Goal: Task Accomplishment & Management: Manage account settings

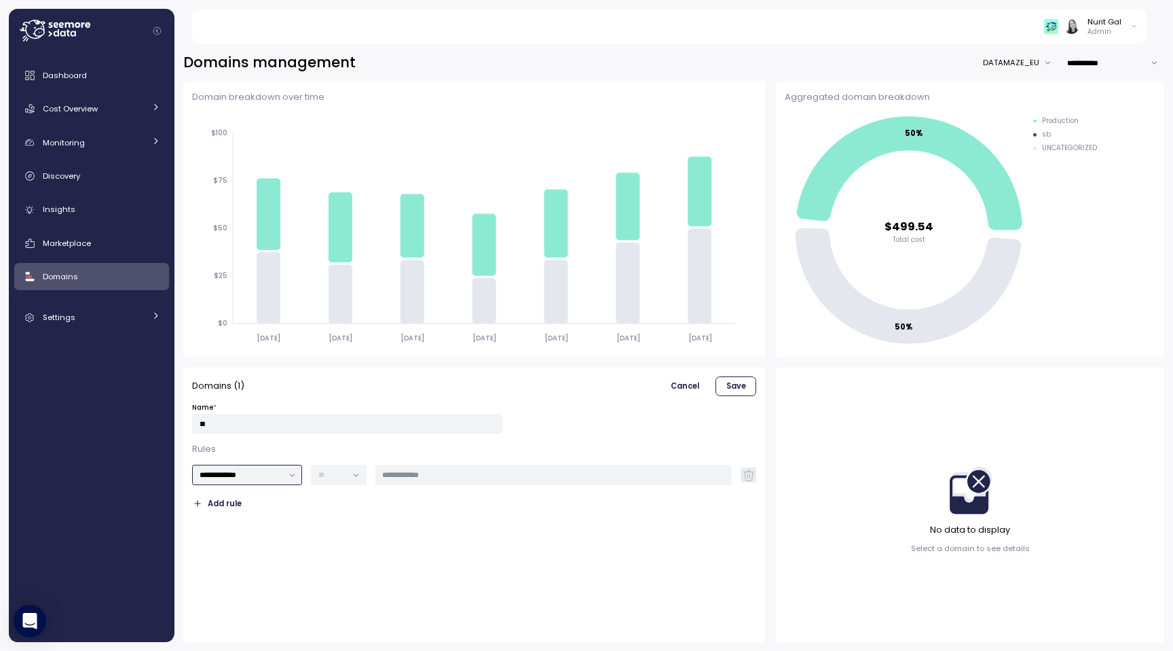
click at [287, 475] on input "**********" at bounding box center [247, 474] width 111 height 20
click at [84, 282] on div "Domains" at bounding box center [101, 277] width 117 height 14
click at [680, 382] on span "Cancel" at bounding box center [685, 386] width 29 height 18
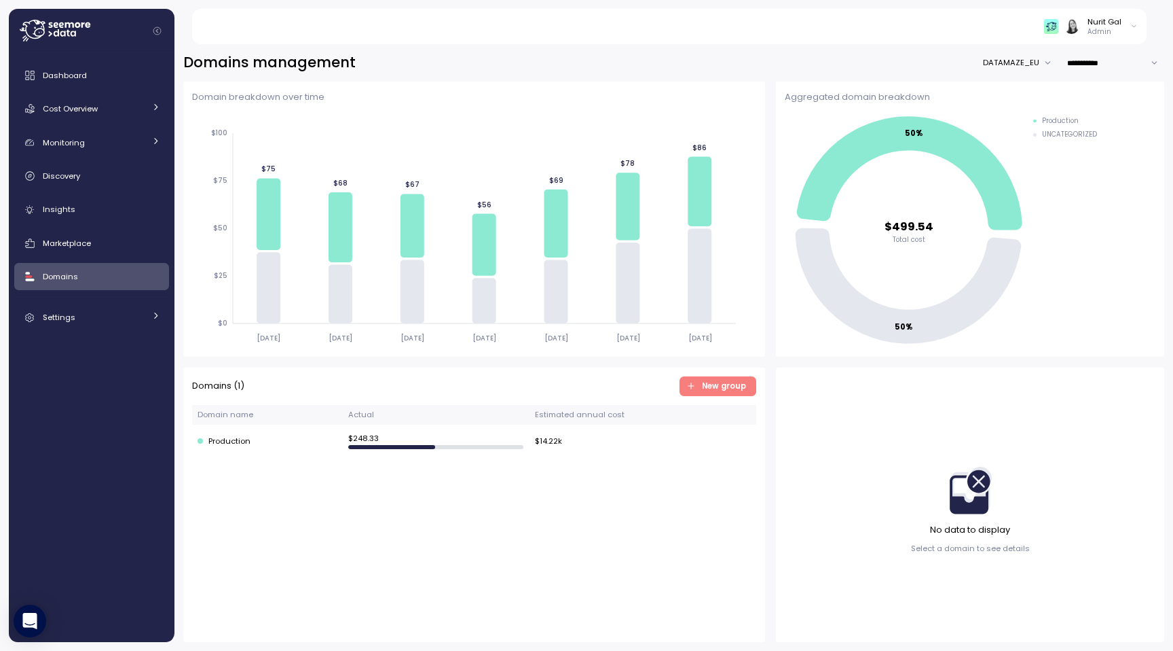
click at [723, 388] on span "New group" at bounding box center [724, 386] width 44 height 18
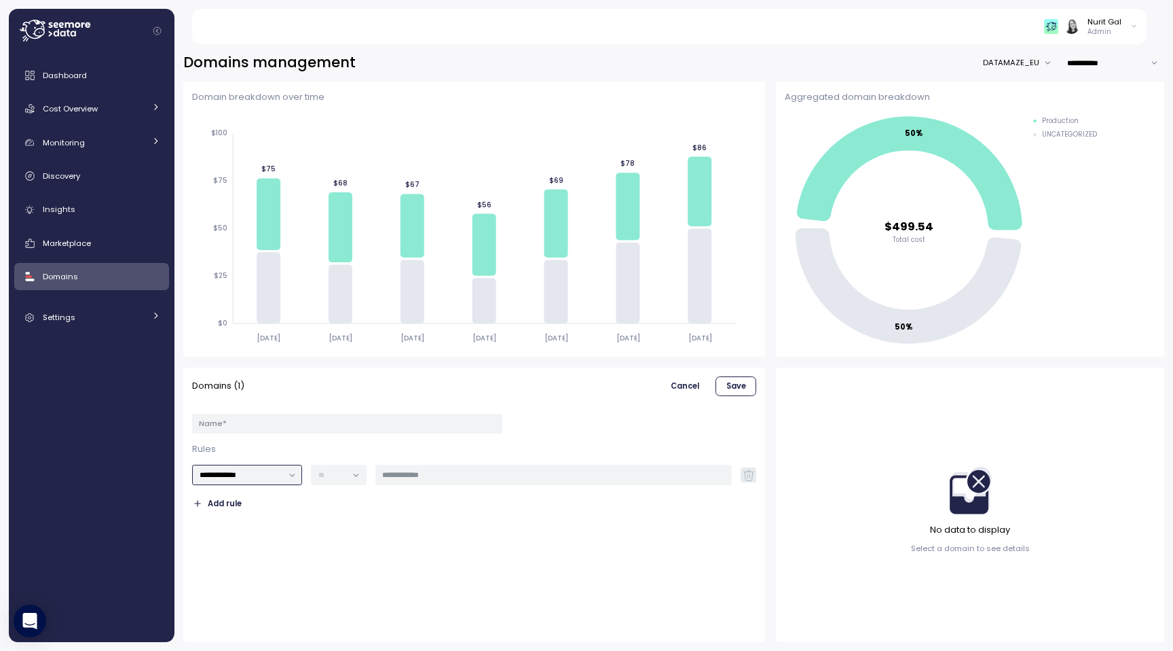
click at [289, 483] on input "**********" at bounding box center [247, 474] width 111 height 20
click at [398, 462] on div "**********" at bounding box center [474, 459] width 564 height 109
click at [120, 111] on div "Cost Overview" at bounding box center [94, 109] width 102 height 14
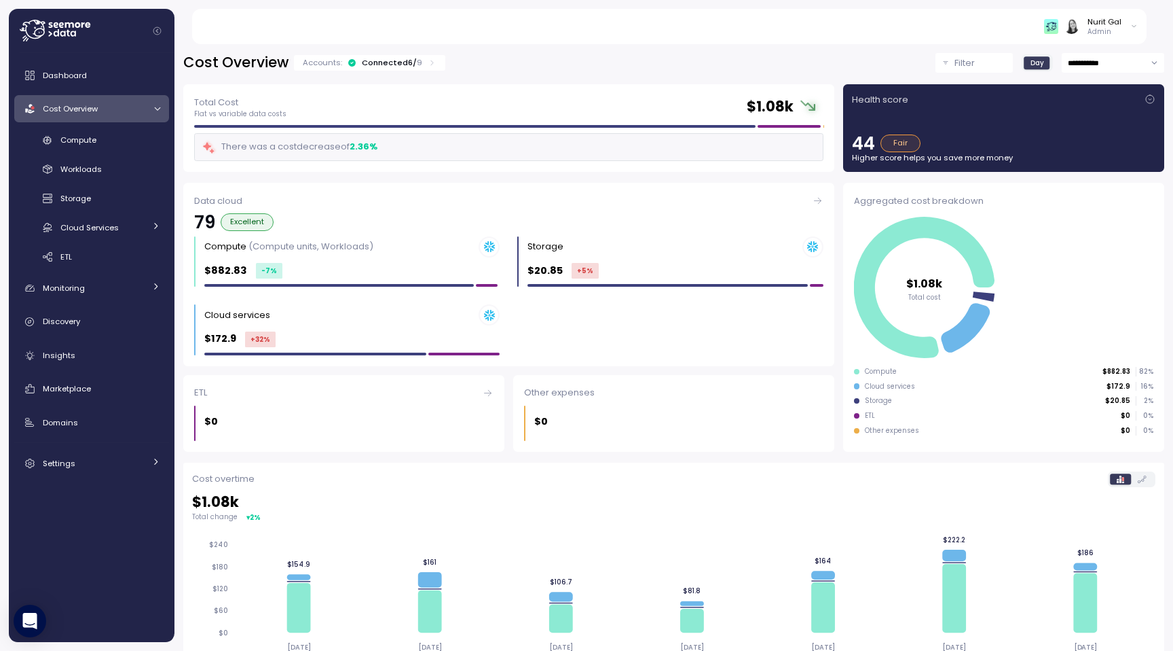
click at [986, 55] on button "Filter" at bounding box center [974, 63] width 77 height 20
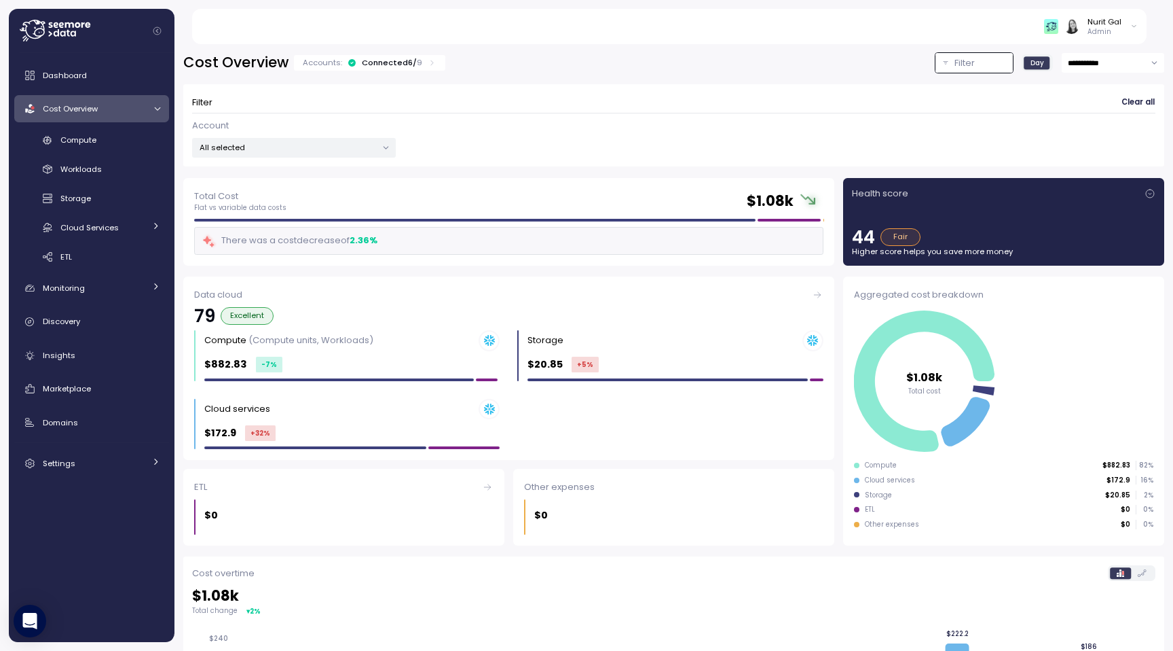
click at [346, 149] on p "All selected" at bounding box center [288, 147] width 177 height 11
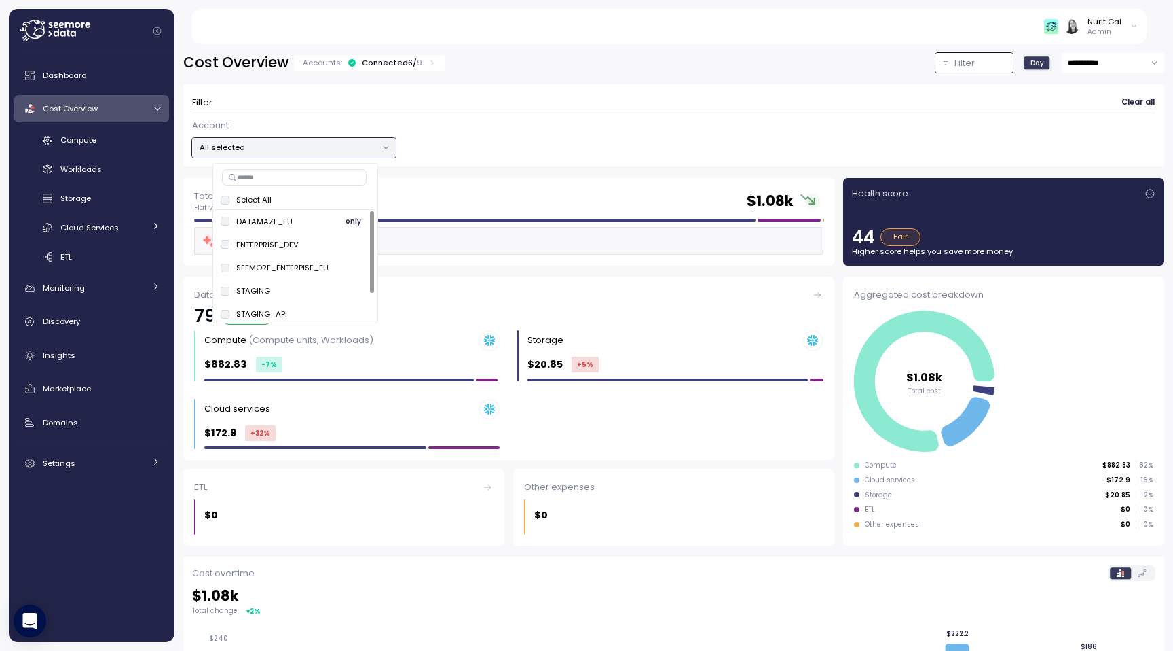
click at [270, 219] on p "DATAMAZE_EU" at bounding box center [264, 221] width 56 height 11
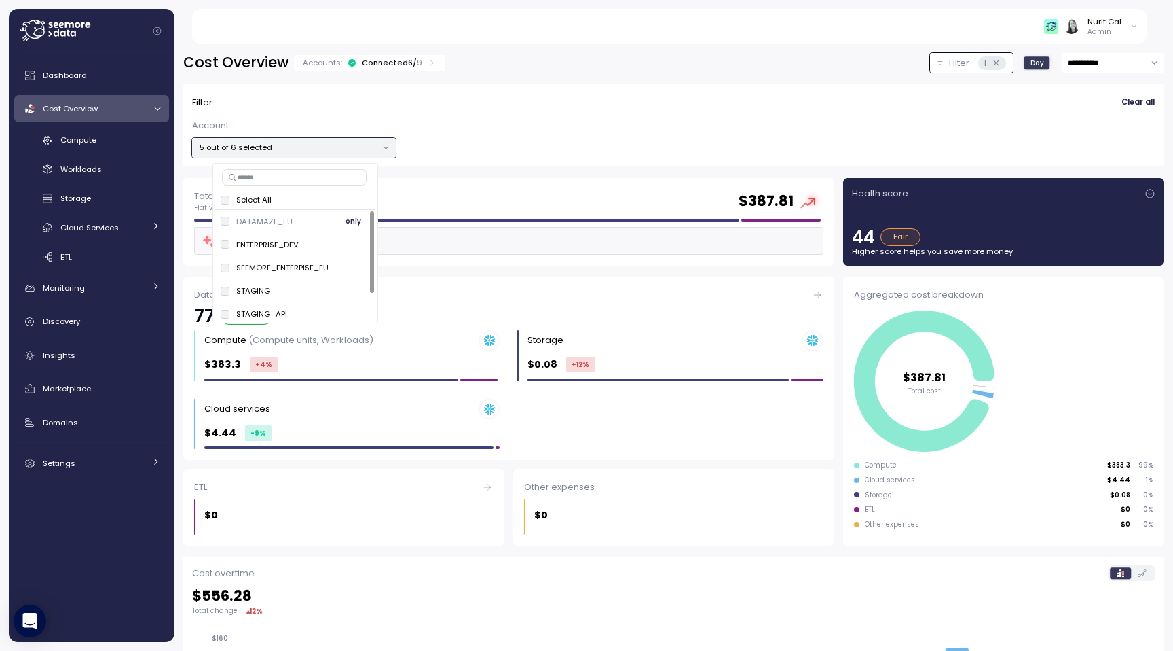
click at [351, 219] on span "only" at bounding box center [354, 221] width 16 height 15
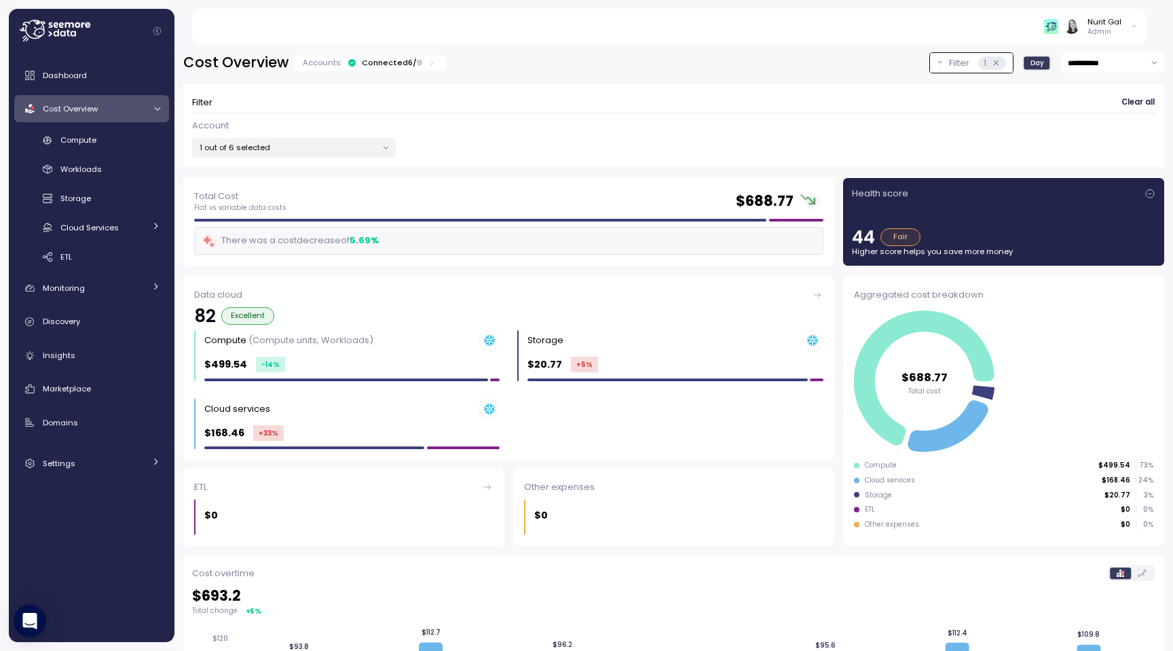
click at [445, 149] on div "Account 1 out of 6 selected" at bounding box center [674, 138] width 964 height 39
click at [149, 139] on div "Compute" at bounding box center [110, 140] width 100 height 14
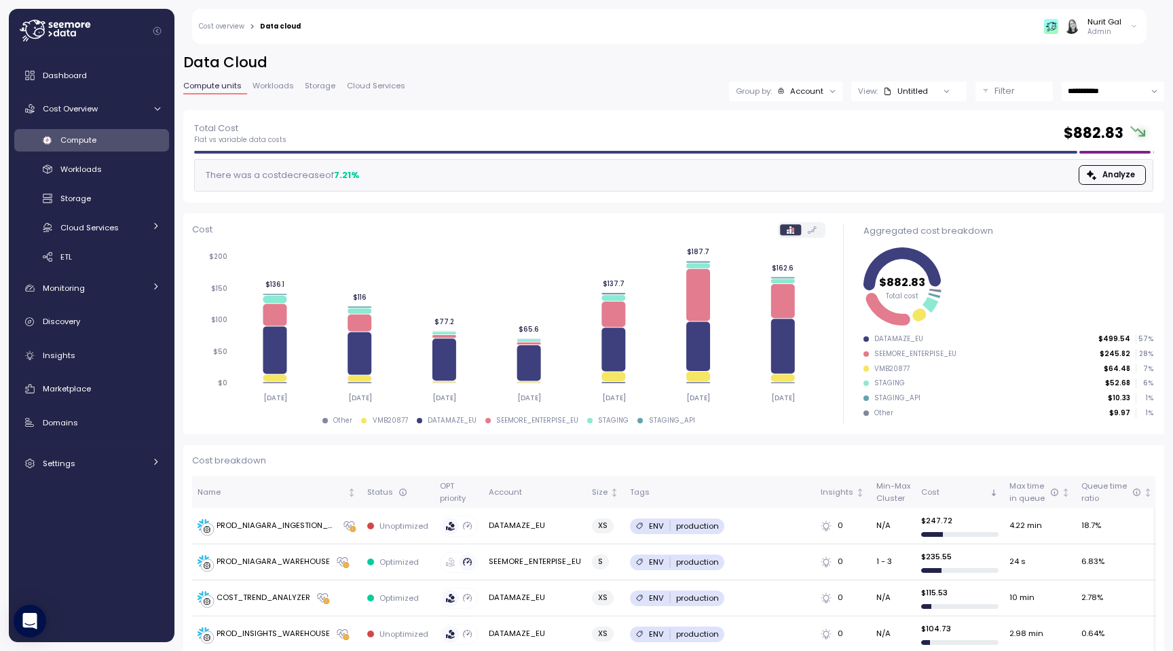
click at [995, 91] on p "Filter" at bounding box center [1005, 91] width 20 height 14
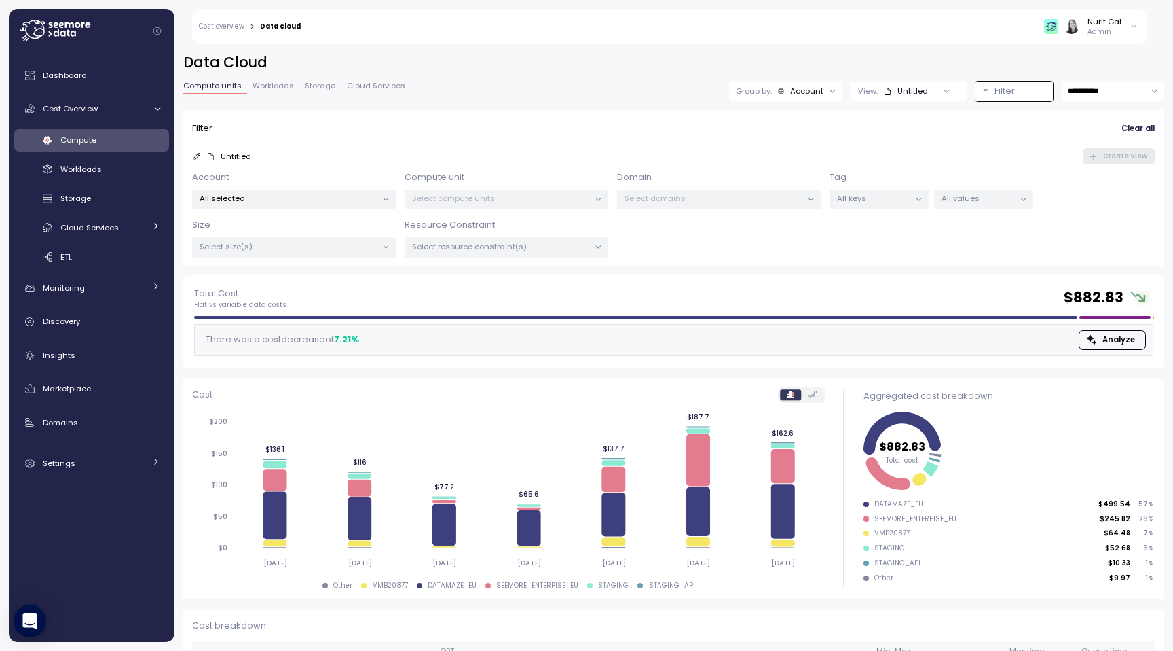
click at [634, 191] on div "Select domains" at bounding box center [719, 199] width 204 height 20
click at [656, 200] on p "Select domains" at bounding box center [713, 198] width 177 height 11
click at [797, 199] on p "Select domains" at bounding box center [713, 198] width 177 height 11
click at [254, 199] on p "All selected" at bounding box center [288, 198] width 177 height 11
click at [265, 177] on div "Account All selected" at bounding box center [294, 189] width 204 height 39
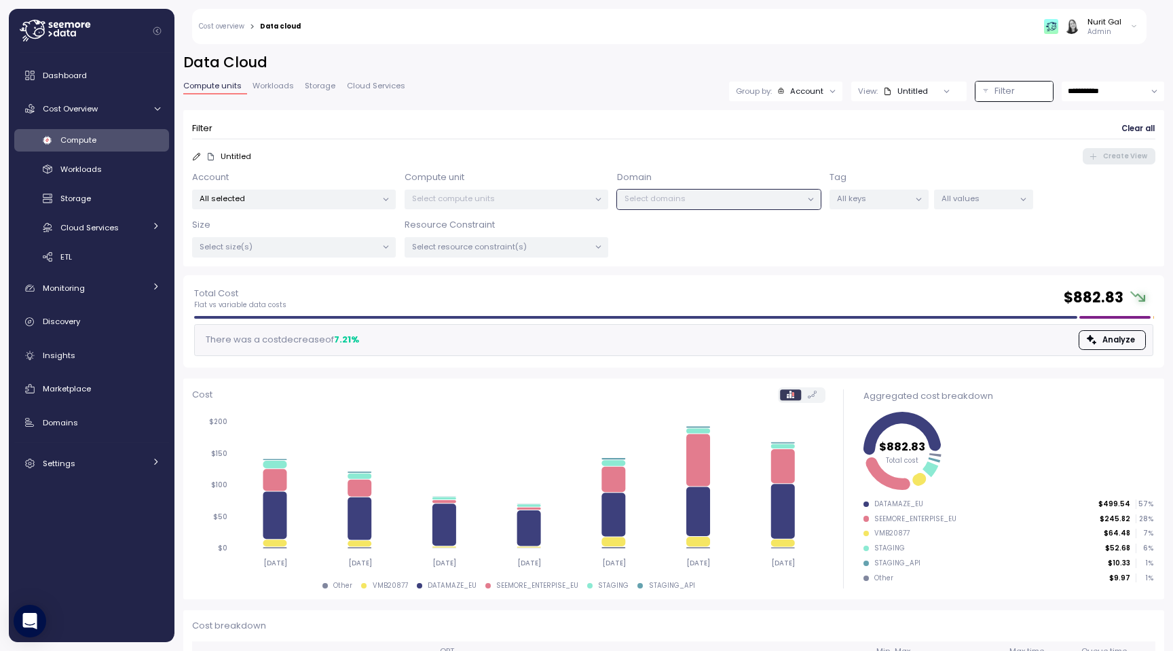
click at [291, 196] on p "All selected" at bounding box center [288, 198] width 177 height 11
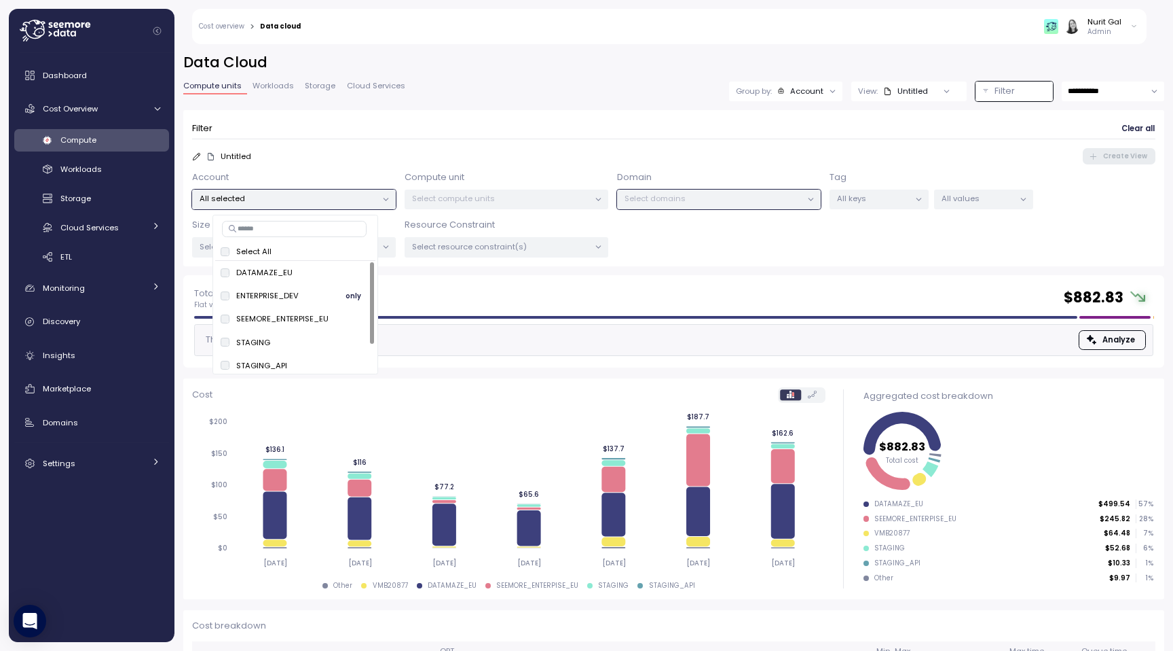
scroll to position [29, 0]
click at [289, 232] on input at bounding box center [294, 229] width 145 height 16
type input "*"
click at [277, 357] on div "VMB20877 only" at bounding box center [295, 360] width 149 height 16
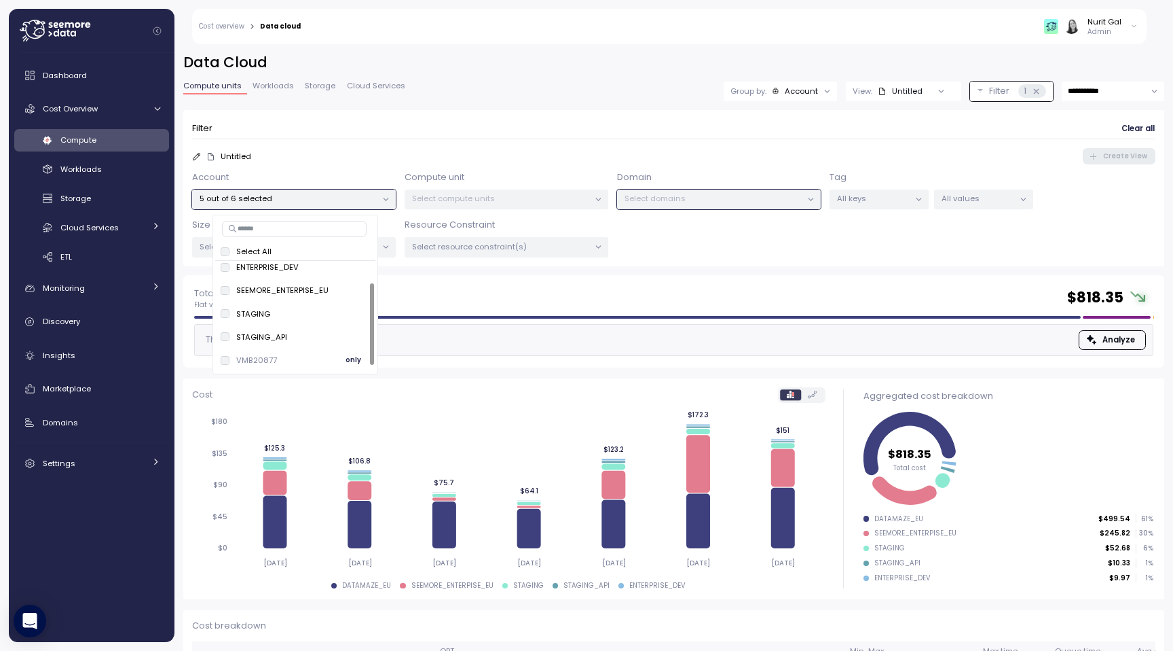
click at [350, 357] on span "only" at bounding box center [354, 359] width 16 height 15
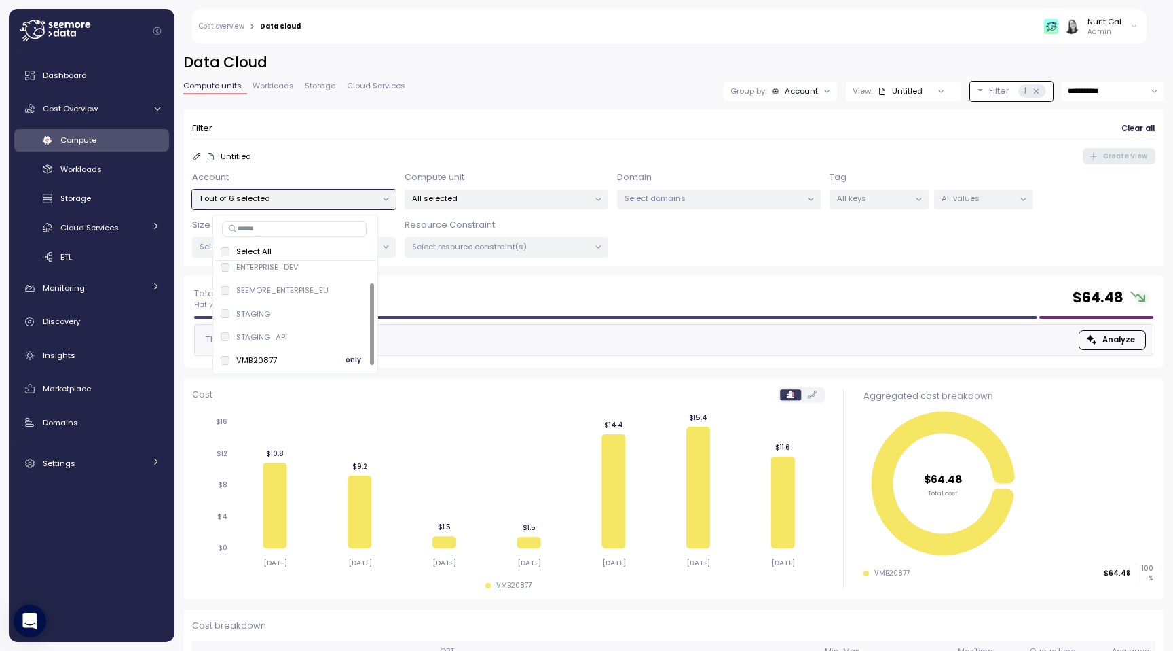
drag, startPoint x: 280, startPoint y: 360, endPoint x: 242, endPoint y: 361, distance: 38.0
click at [241, 361] on div "VMB20877 only" at bounding box center [295, 360] width 149 height 16
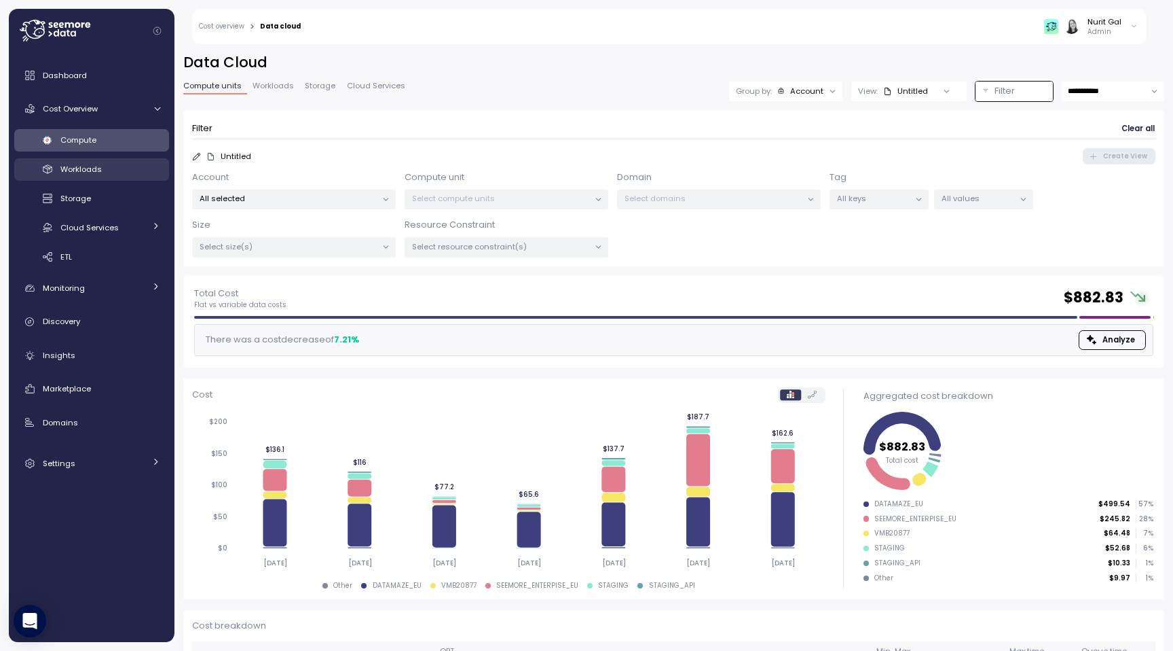
click at [82, 162] on link "Workloads" at bounding box center [91, 169] width 155 height 22
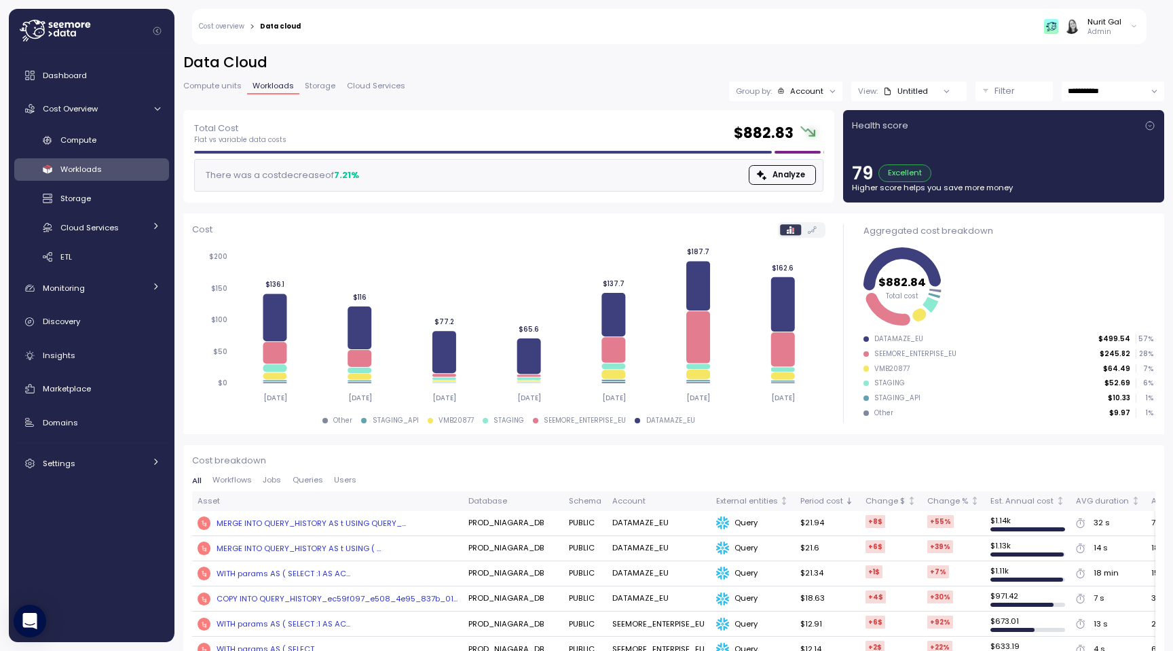
click at [1004, 87] on p "Filter" at bounding box center [1005, 91] width 20 height 14
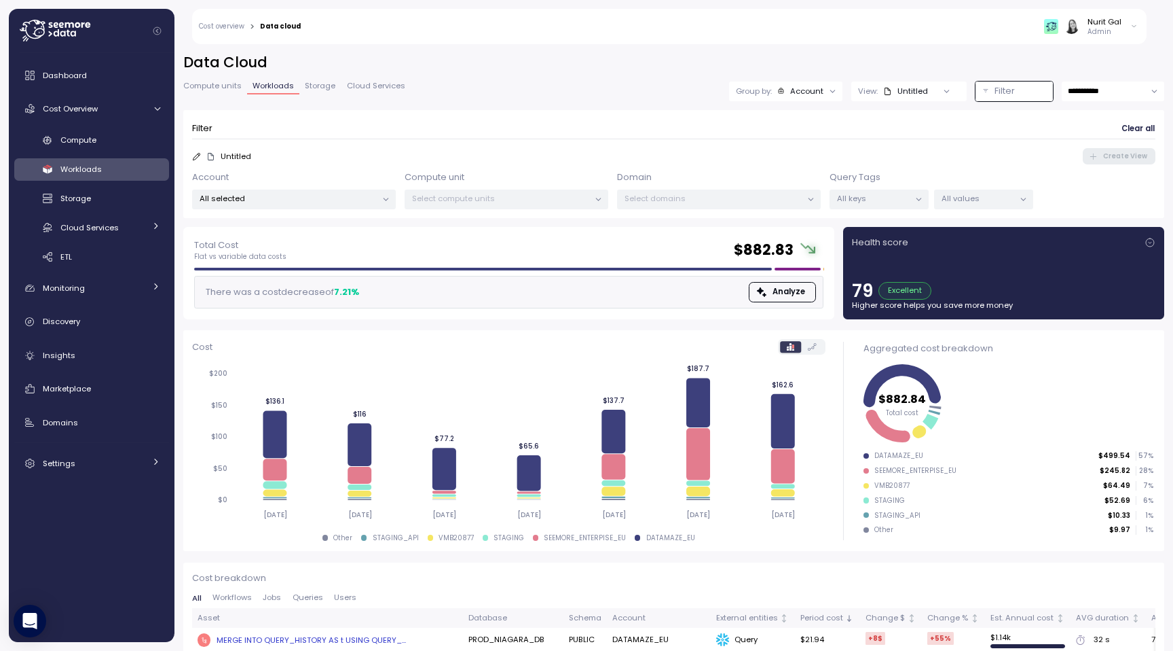
click at [325, 206] on div "All selected" at bounding box center [294, 199] width 204 height 20
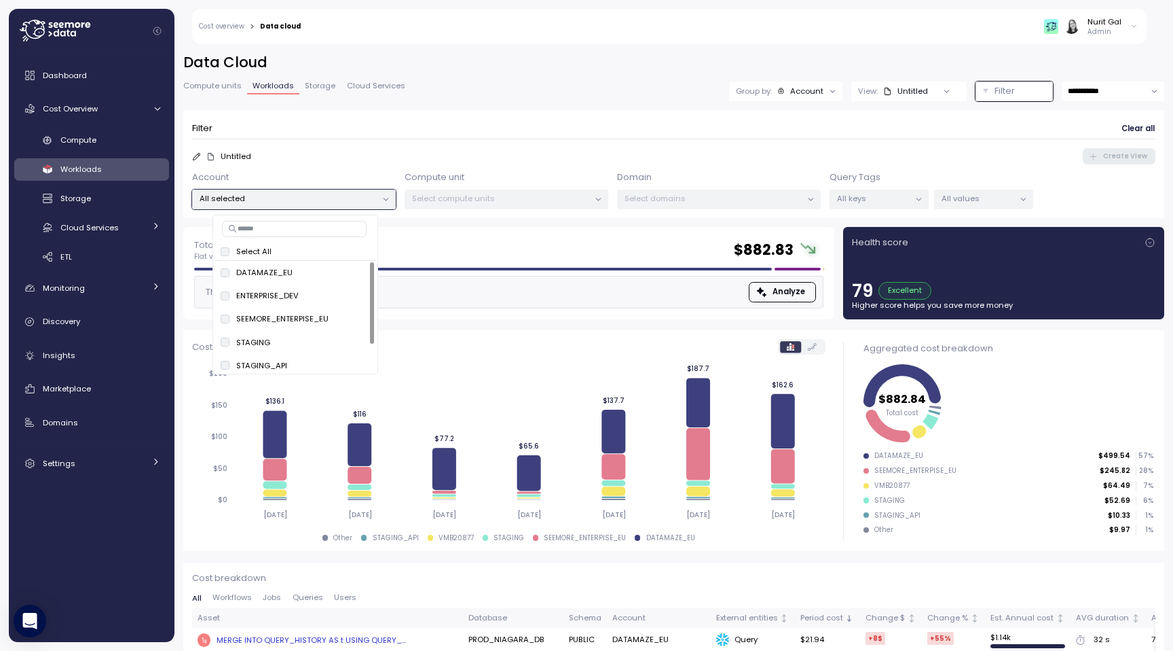
click at [301, 230] on input at bounding box center [294, 229] width 145 height 16
type input "*"
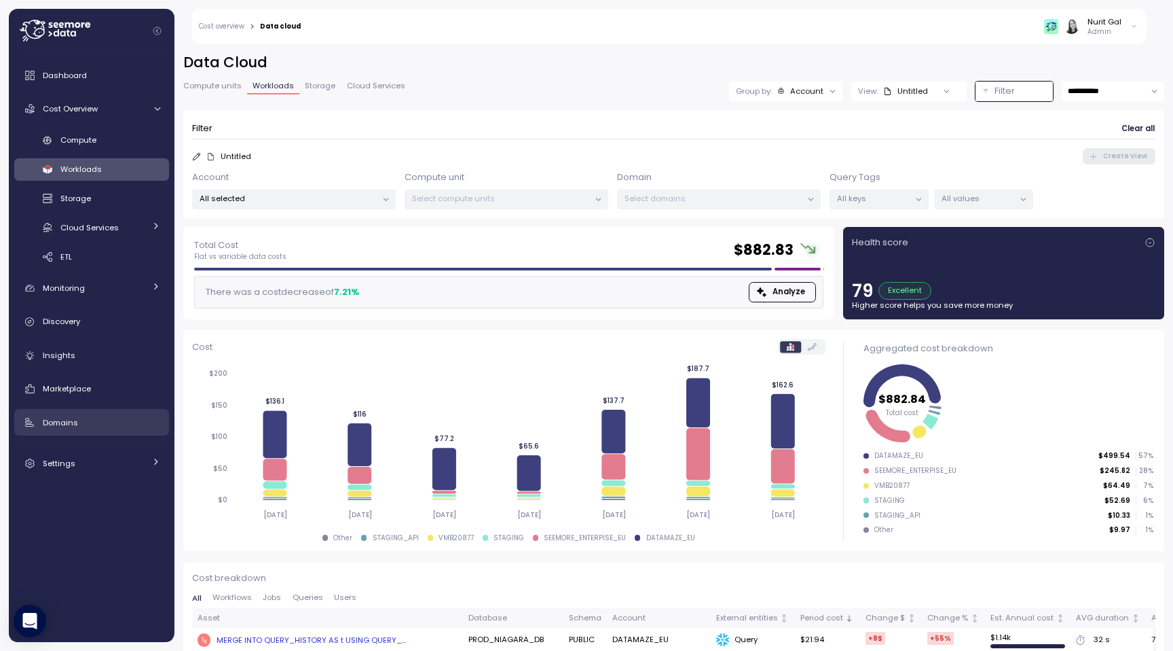
click at [88, 416] on div "Domains" at bounding box center [101, 423] width 117 height 14
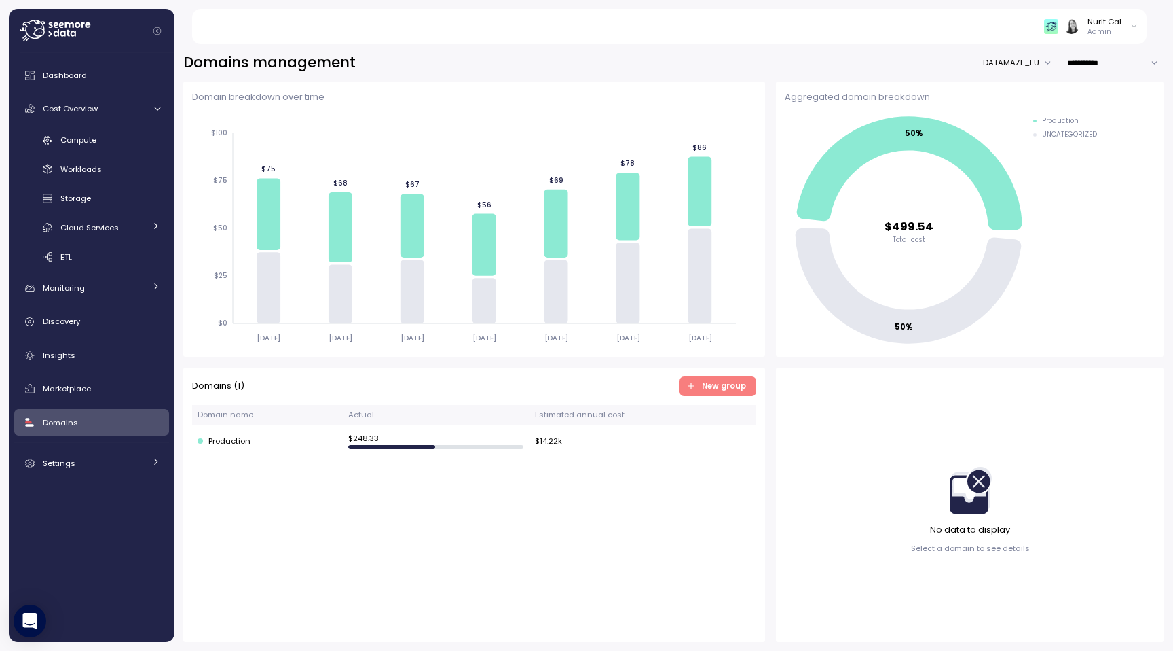
click at [721, 392] on span "New group" at bounding box center [724, 386] width 44 height 18
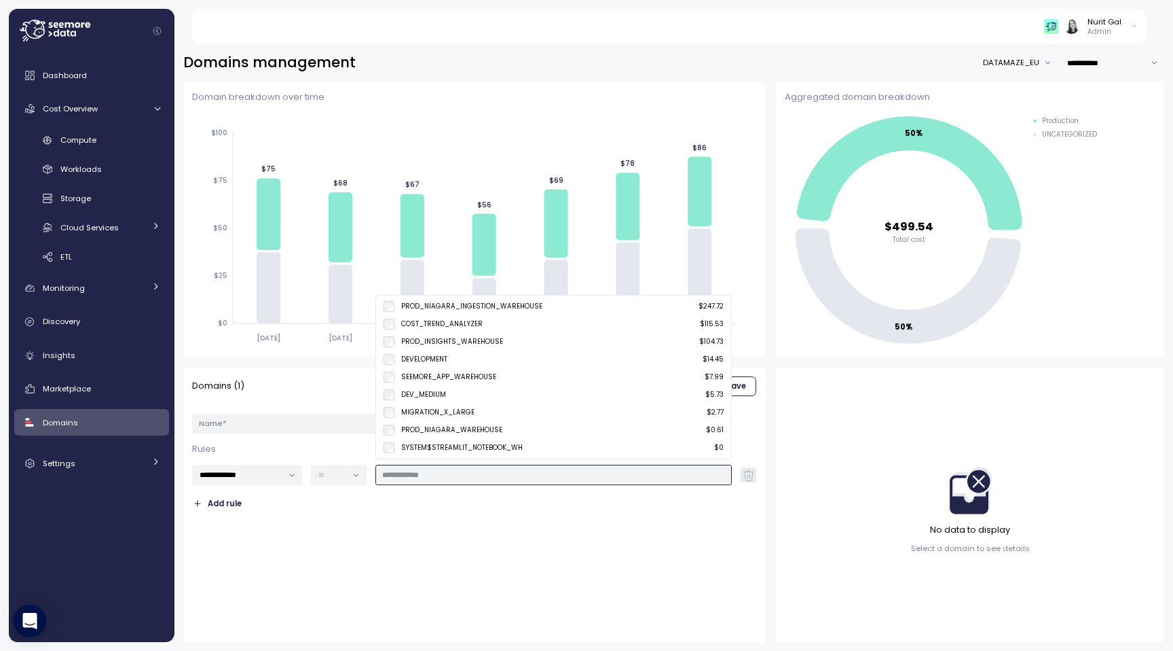
click at [536, 477] on input "text" at bounding box center [553, 475] width 342 height 12
click at [502, 412] on div "MIGRATION_X_LARGE $ 2.77" at bounding box center [554, 412] width 340 height 11
click at [495, 522] on div "**********" at bounding box center [474, 504] width 564 height 257
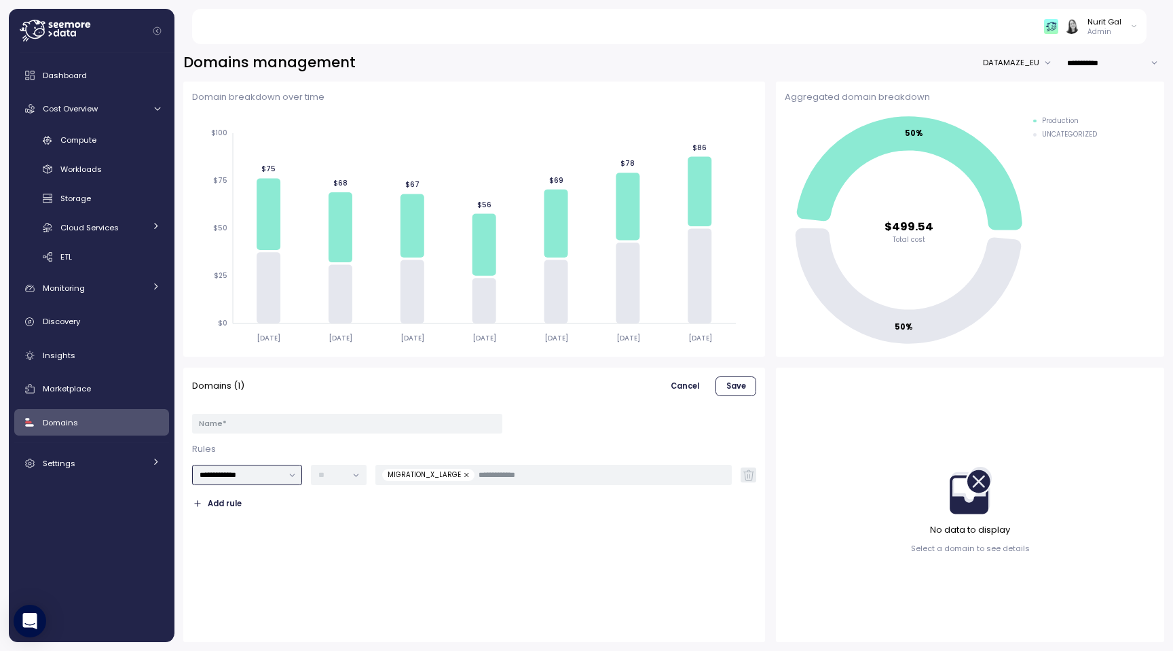
click at [282, 475] on input "**********" at bounding box center [247, 474] width 111 height 20
click at [389, 411] on div "**********" at bounding box center [474, 459] width 564 height 109
click at [389, 419] on input "Name *" at bounding box center [347, 424] width 310 height 20
click at [433, 577] on div "**********" at bounding box center [474, 504] width 564 height 257
click at [98, 116] on link "Cost Overview" at bounding box center [91, 108] width 155 height 27
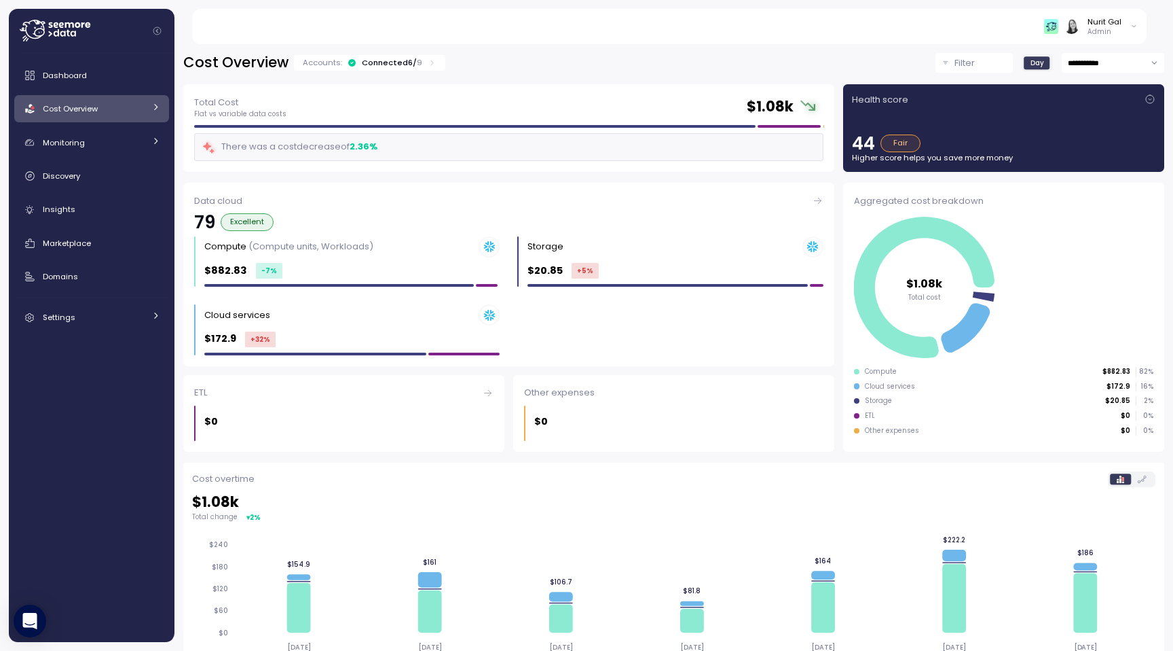
click at [980, 63] on div "Filter" at bounding box center [981, 63] width 52 height 14
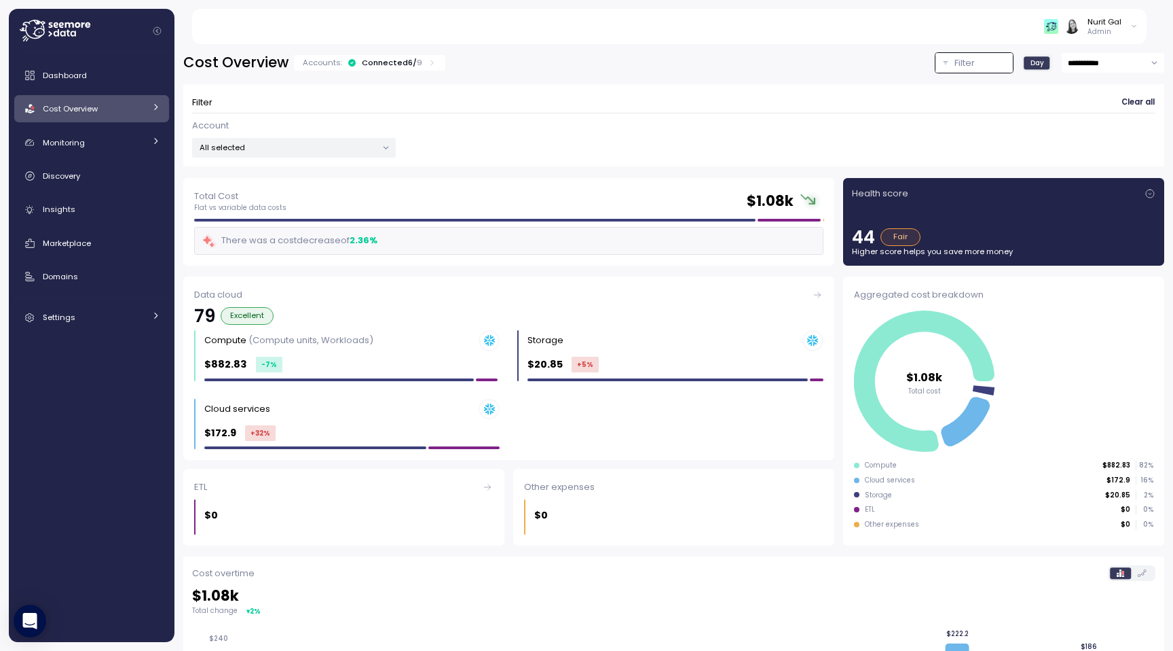
click at [109, 102] on div "Cost Overview" at bounding box center [94, 109] width 102 height 14
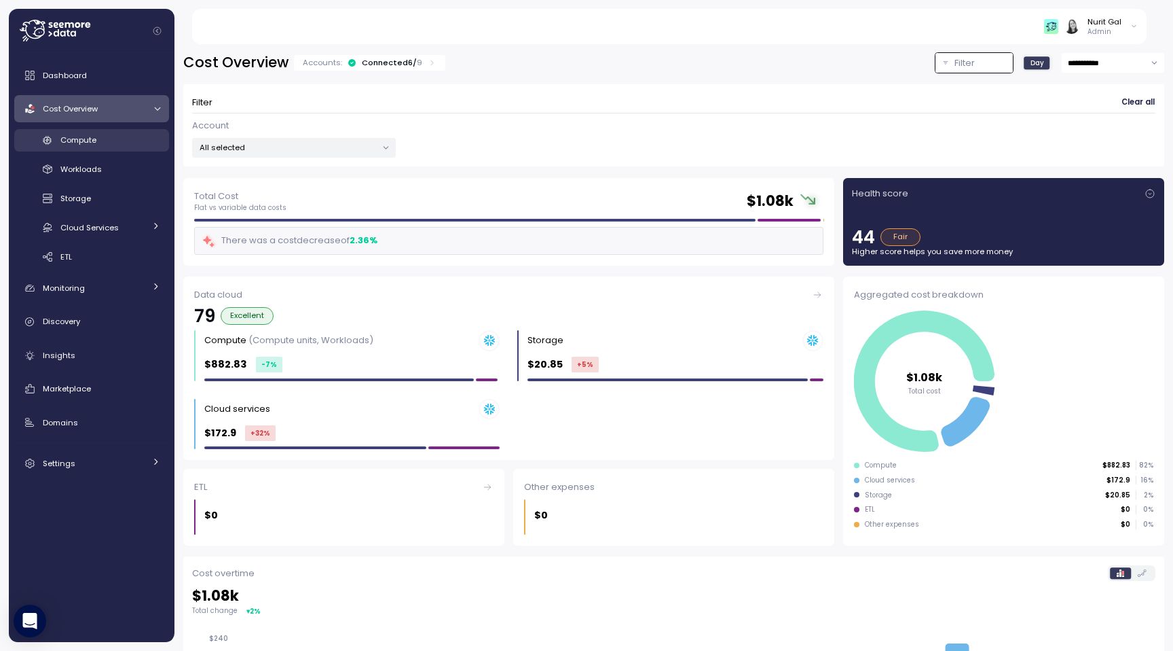
click at [96, 141] on span "Compute" at bounding box center [78, 139] width 36 height 11
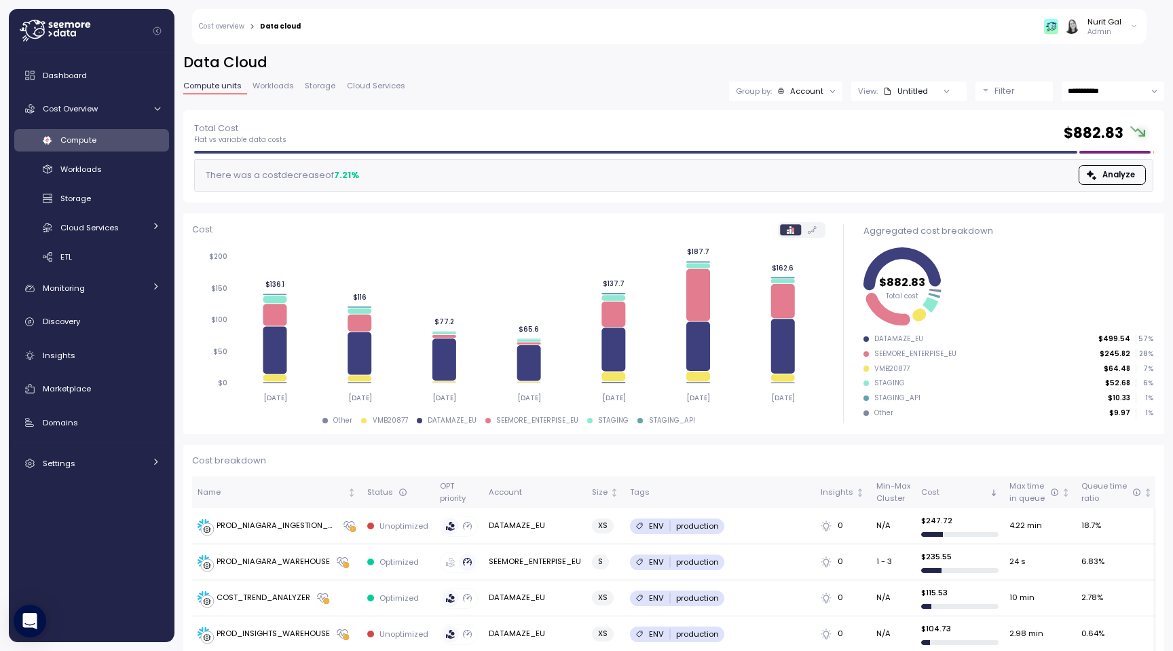
click at [1010, 90] on p "Filter" at bounding box center [1005, 91] width 20 height 14
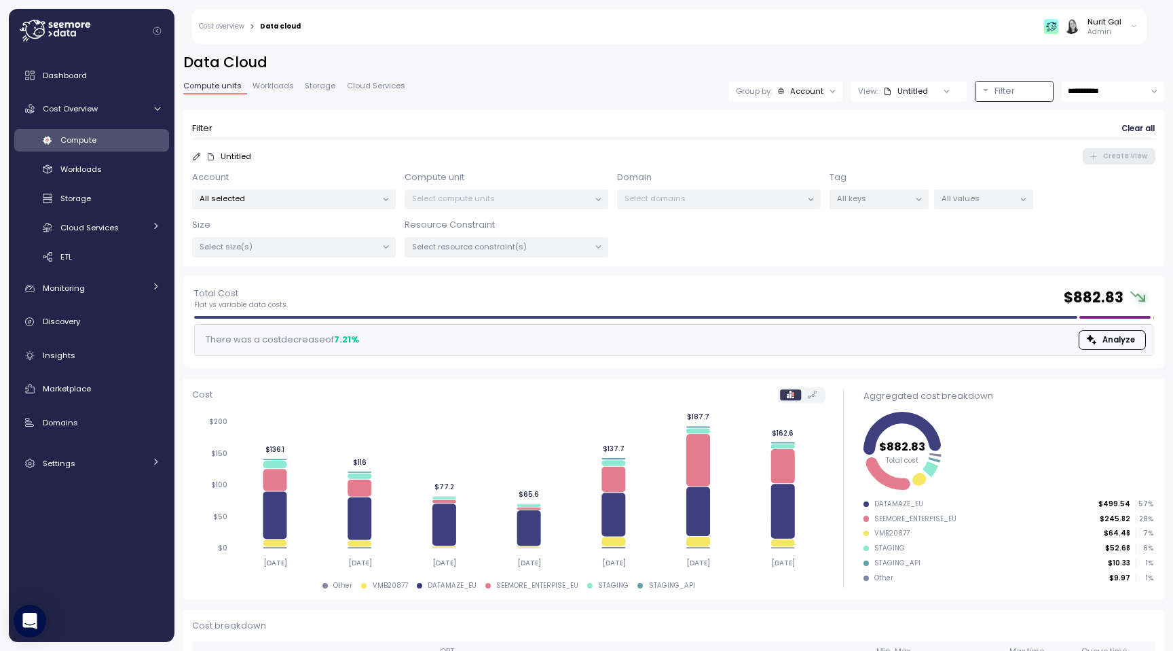
click at [376, 200] on div at bounding box center [385, 199] width 19 height 19
click at [383, 202] on icon at bounding box center [386, 199] width 9 height 9
click at [639, 210] on div "Account All selected Compute unit Select compute units Domain Select domains Ta…" at bounding box center [674, 213] width 964 height 87
click at [644, 198] on p "Select domains" at bounding box center [713, 198] width 177 height 11
click at [813, 199] on icon at bounding box center [811, 199] width 9 height 9
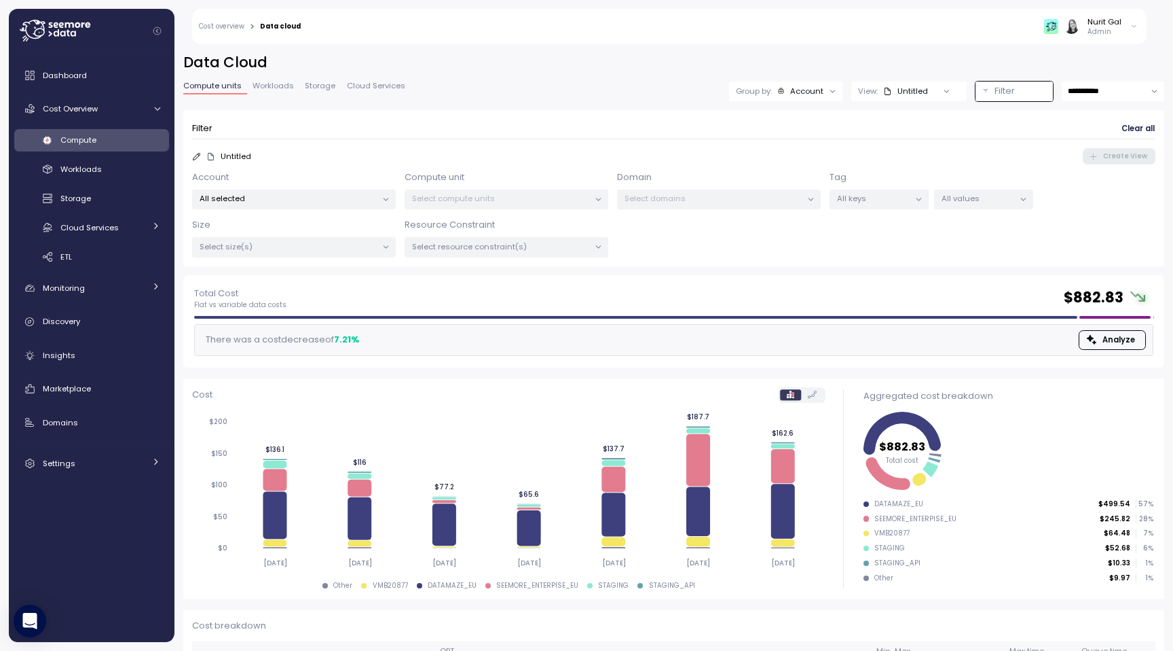
click at [784, 196] on p "Select domains" at bounding box center [713, 198] width 177 height 11
click at [464, 226] on p "Resource Constraint" at bounding box center [450, 225] width 90 height 14
copy p "Resource Constraint"
